Goal: Transaction & Acquisition: Purchase product/service

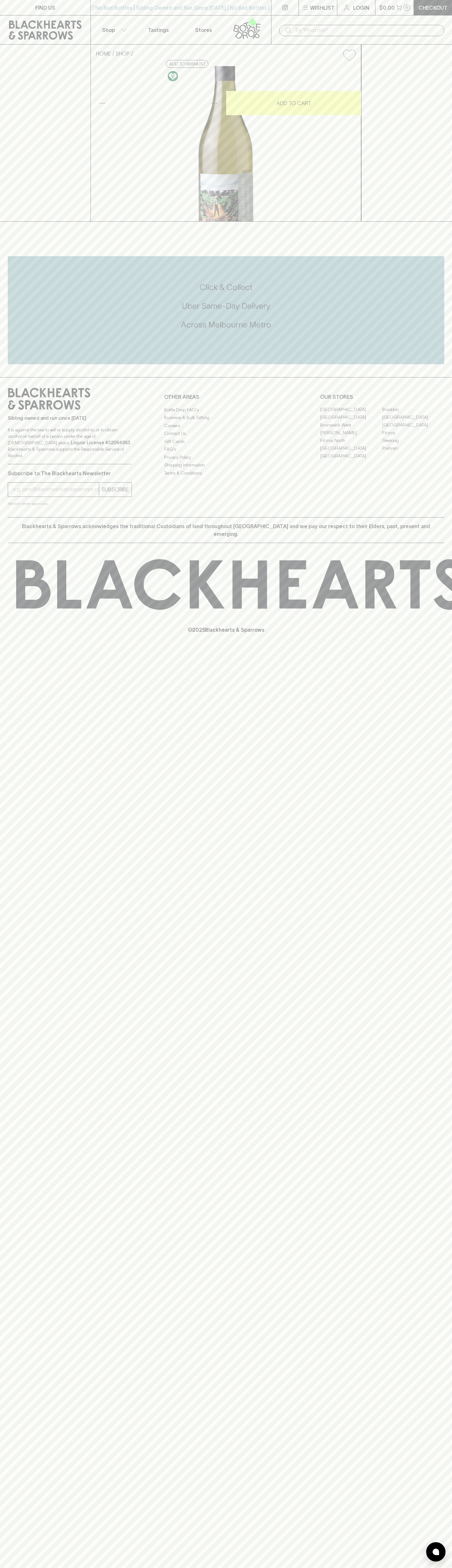
click at [153, 2] on div "| No Bad Bottles | Sibling Owned and Run Since 2006 | No Bad Bottles | Sibling …" at bounding box center [180, 7] width 181 height 15
click at [422, 331] on div "Click & Collect Uber Same-Day Delivery Across Melbourne Metro" at bounding box center [226, 306] width 436 height 49
click at [311, 1567] on html "FIND US | No Bad Bottles | Sibling Owned and Run Since 2006 | No Bad Bottles | …" at bounding box center [226, 784] width 452 height 1568
click at [10, 520] on div "FIND US | No Bad Bottles | Sibling Owned and Run Since 2006 | No Bad Bottles | …" at bounding box center [226, 784] width 452 height 1568
